Goal: Task Accomplishment & Management: Manage account settings

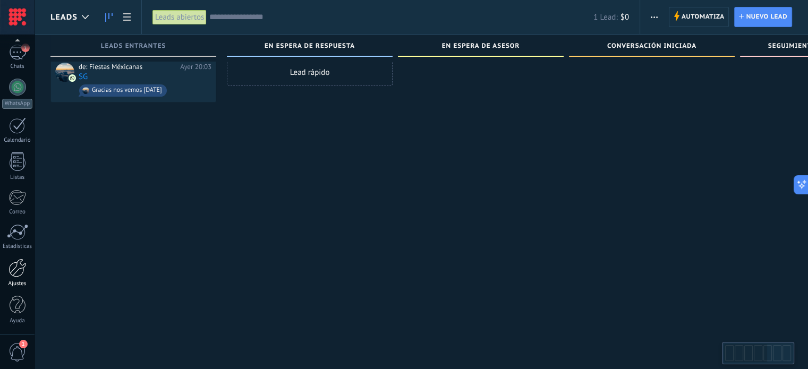
scroll to position [18, 0]
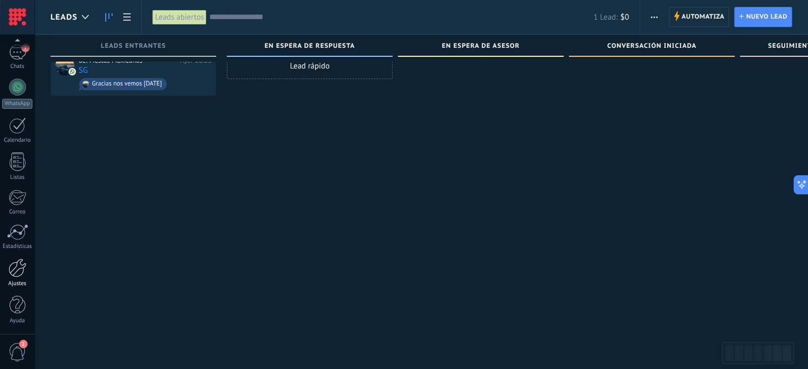
click at [21, 265] on div at bounding box center [17, 268] width 18 height 19
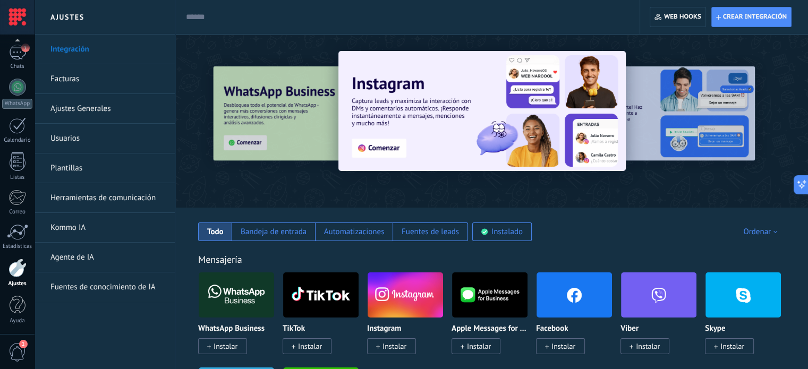
click at [104, 193] on link "Herramientas de comunicación" at bounding box center [107, 198] width 114 height 30
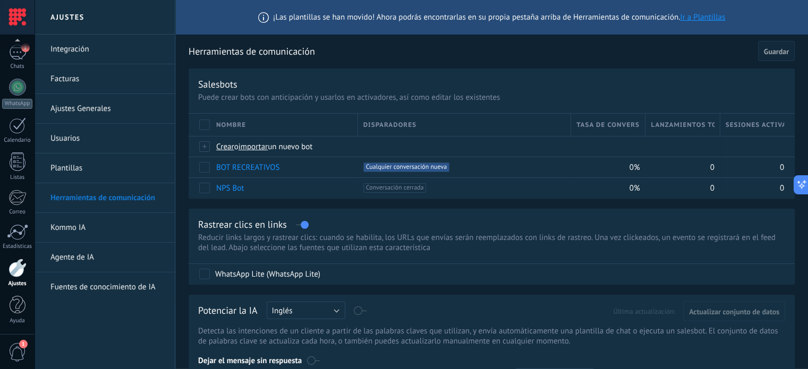
click at [109, 59] on link "Integración" at bounding box center [107, 50] width 114 height 30
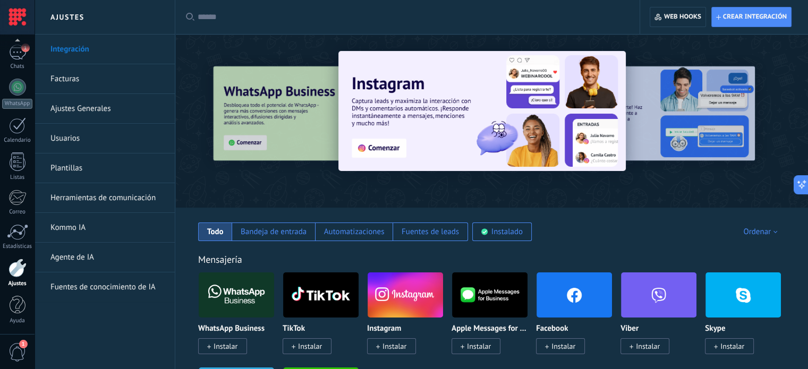
click at [238, 21] on input "text" at bounding box center [411, 17] width 427 height 11
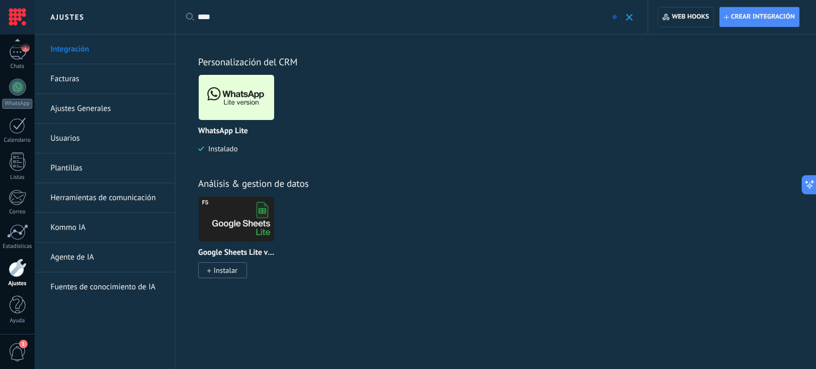
type input "****"
click at [218, 108] on img at bounding box center [236, 98] width 75 height 52
